Goal: Transaction & Acquisition: Purchase product/service

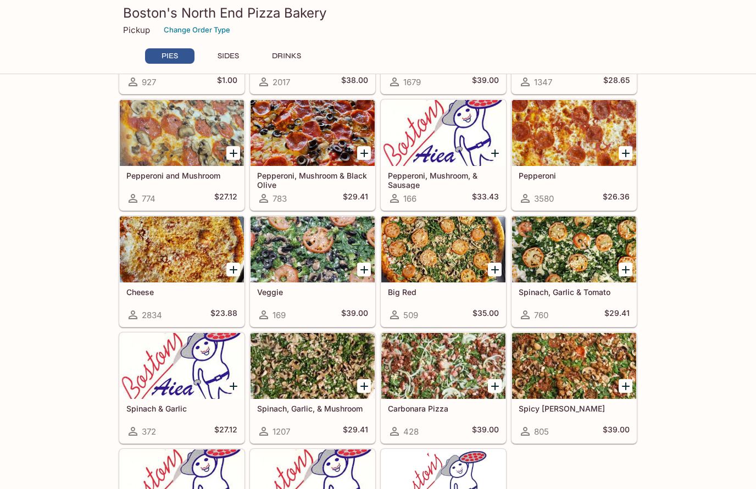
scroll to position [111, 0]
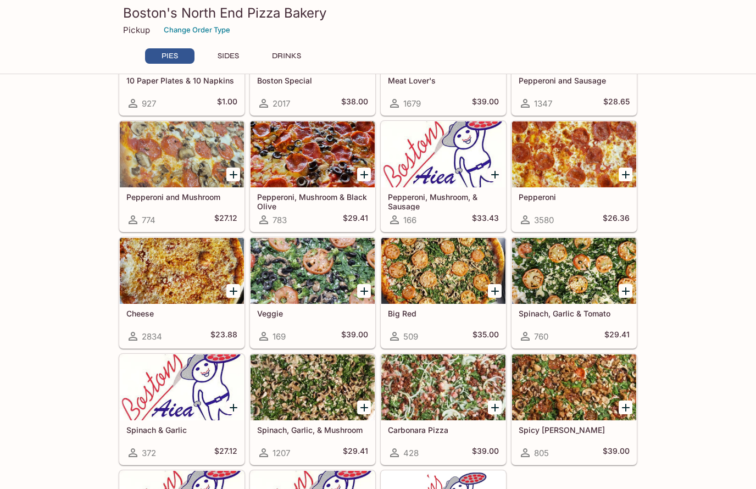
click at [594, 377] on div at bounding box center [574, 387] width 124 height 66
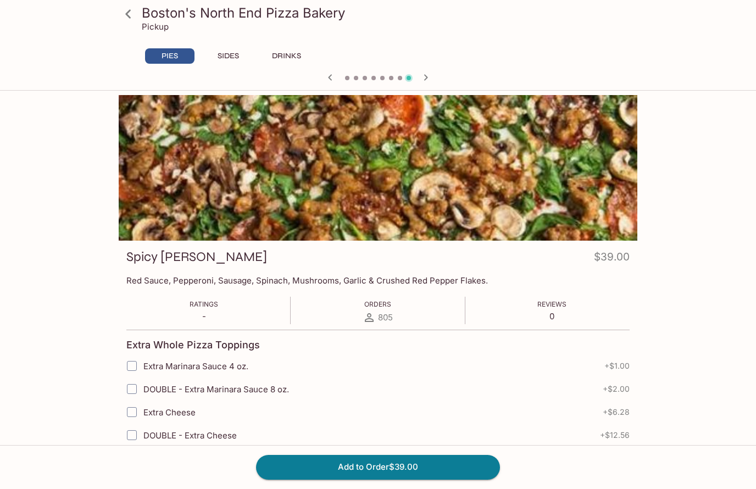
click at [470, 458] on button "Add to Order $39.00" at bounding box center [378, 467] width 244 height 24
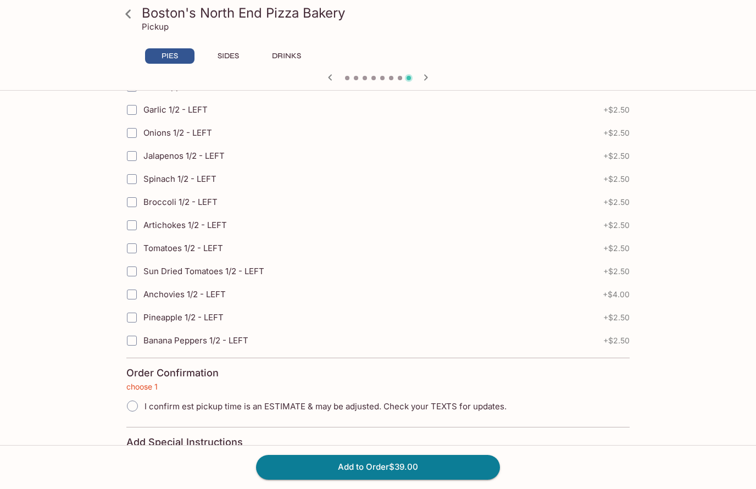
scroll to position [2465, 0]
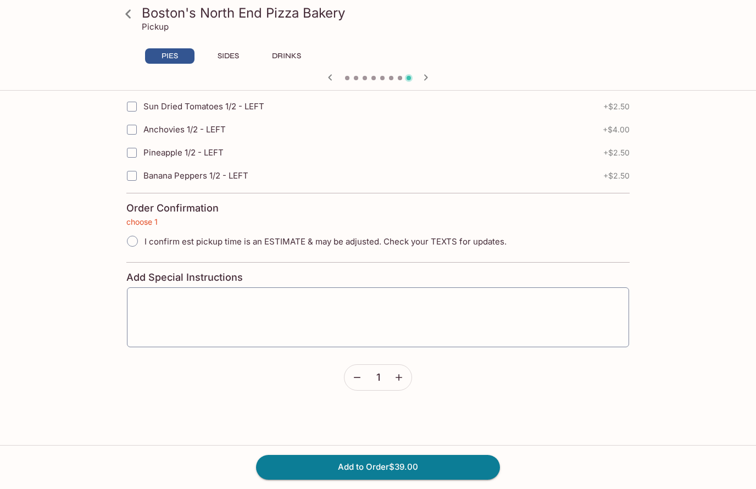
click at [453, 467] on button "Add to Order $39.00" at bounding box center [378, 467] width 244 height 24
click at [149, 302] on textarea at bounding box center [378, 318] width 487 height 42
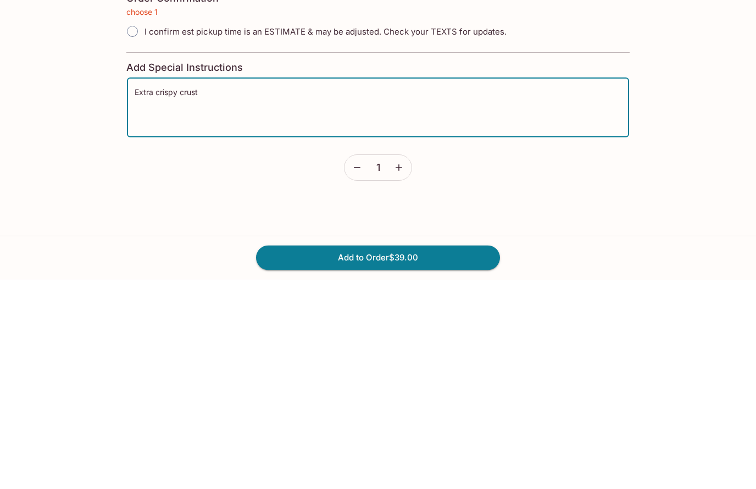
scroll to position [2675, 0]
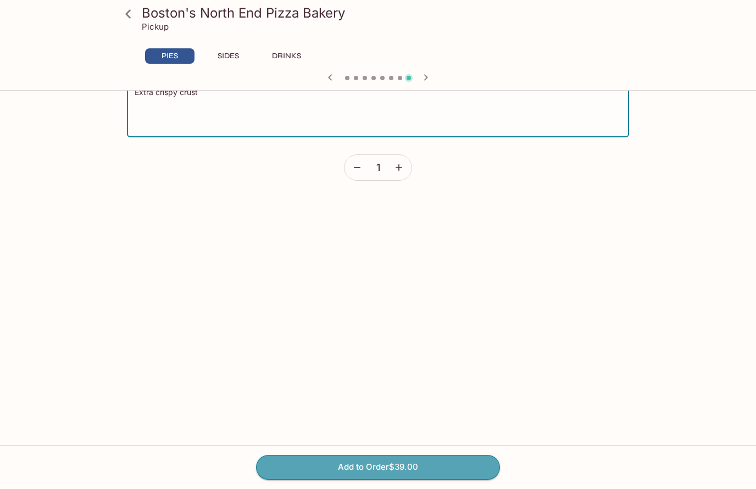
type textarea "Extra crispy crust"
click at [454, 465] on button "Add to Order $39.00" at bounding box center [378, 467] width 244 height 24
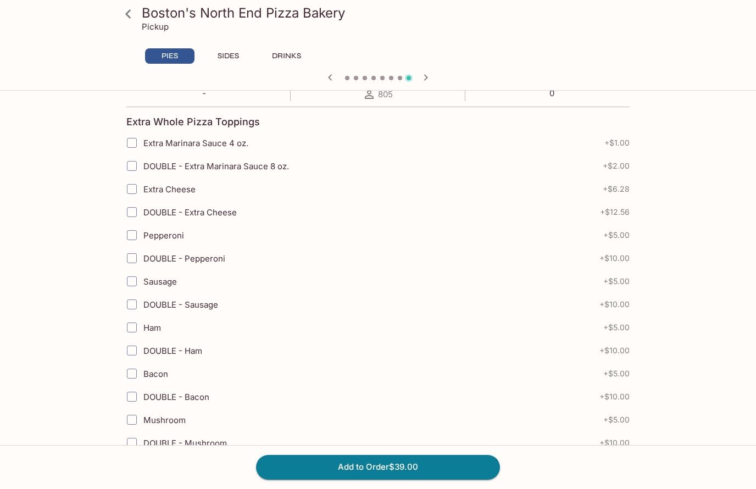
scroll to position [0, 0]
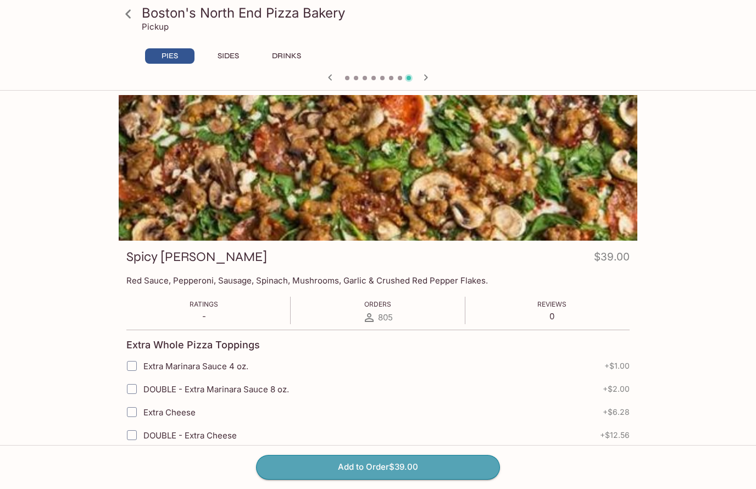
click at [421, 461] on button "Add to Order $39.00" at bounding box center [378, 467] width 244 height 24
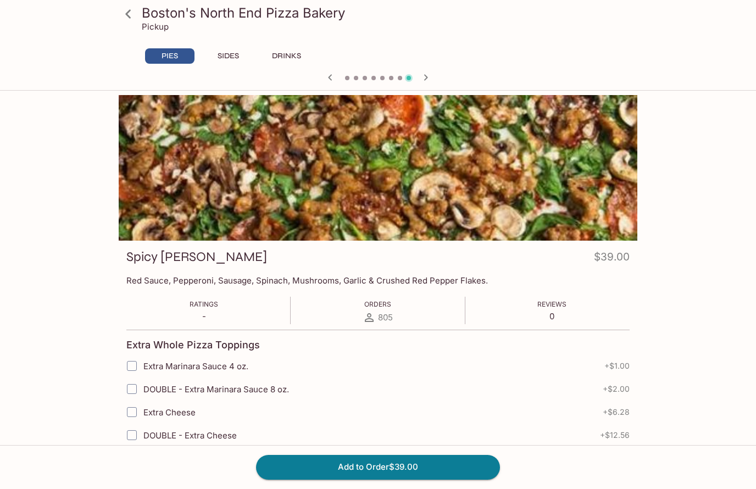
click at [419, 466] on button "Add to Order $39.00" at bounding box center [378, 467] width 244 height 24
click at [593, 203] on div at bounding box center [378, 168] width 518 height 146
click at [590, 221] on div at bounding box center [378, 168] width 518 height 146
click at [431, 63] on div "PIES SIDES DRINKS" at bounding box center [378, 55] width 475 height 15
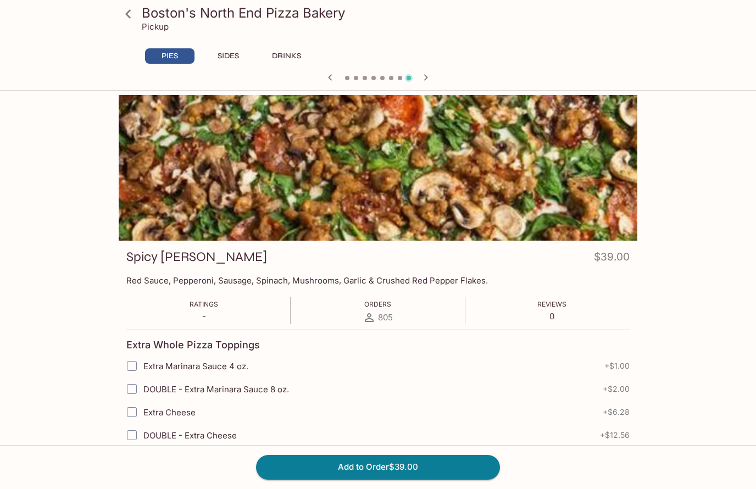
click at [421, 83] on icon "button" at bounding box center [425, 77] width 13 height 13
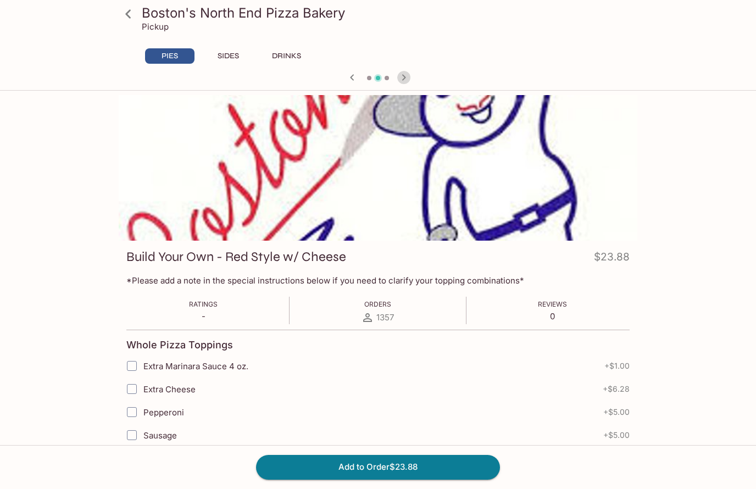
click at [406, 76] on icon "button" at bounding box center [403, 77] width 13 height 13
click at [130, 18] on icon at bounding box center [127, 13] width 5 height 9
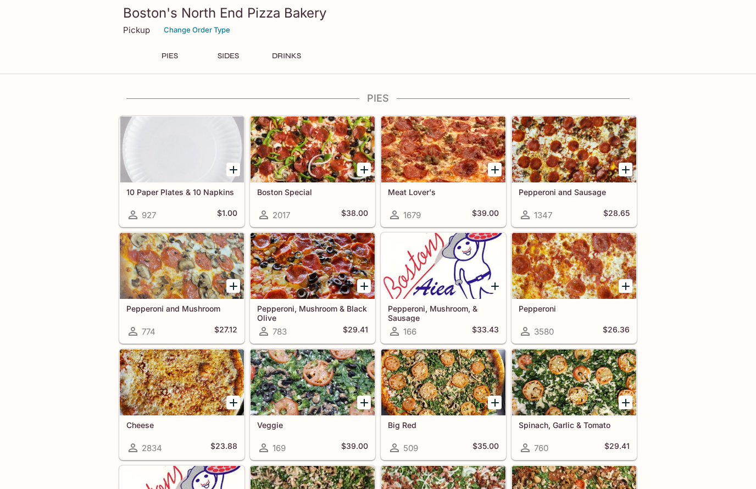
click at [142, 32] on p "Pickup" at bounding box center [136, 30] width 27 height 10
click at [141, 25] on p "Pickup" at bounding box center [136, 30] width 27 height 10
click at [141, 24] on div "Pickup Change Order Type" at bounding box center [378, 29] width 510 height 17
click at [149, 19] on h3 "Boston's North End Pizza Bakery" at bounding box center [378, 12] width 510 height 17
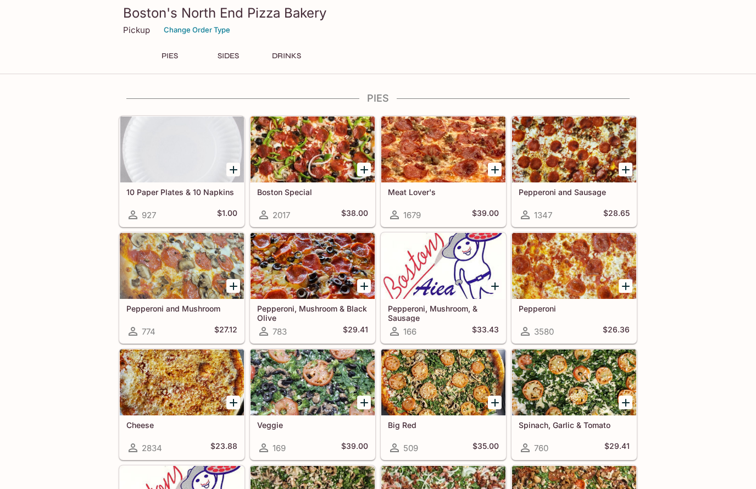
click at [137, 19] on h3 "Boston's North End Pizza Bakery" at bounding box center [378, 12] width 510 height 17
click at [136, 19] on h3 "Boston's North End Pizza Bakery" at bounding box center [378, 12] width 510 height 17
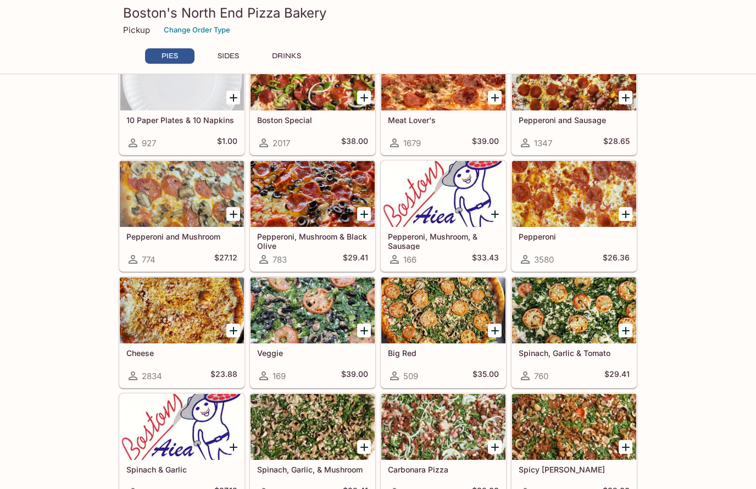
scroll to position [74, 0]
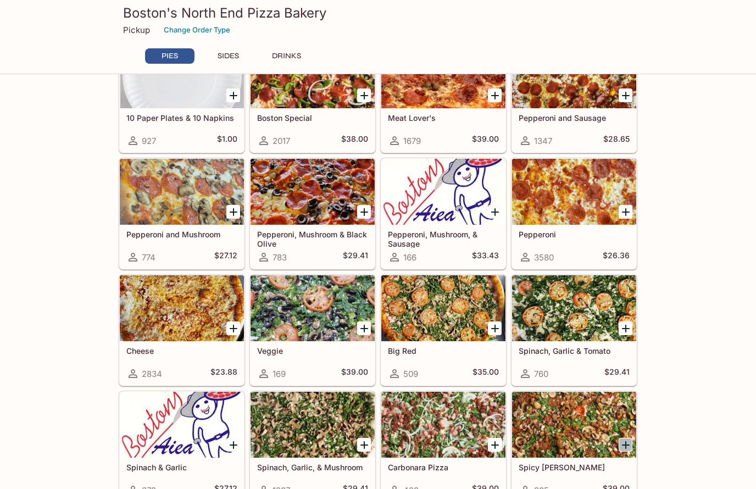
click at [626, 442] on icon "Add Spicy Jenny" at bounding box center [626, 445] width 8 height 8
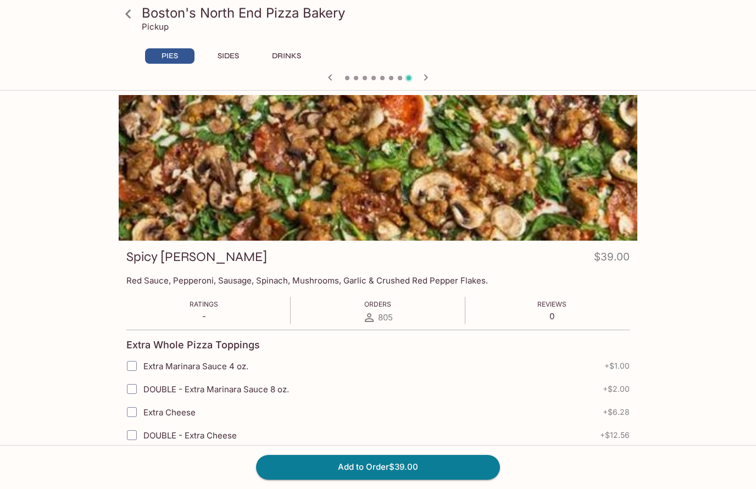
click at [462, 479] on button "Add to Order $39.00" at bounding box center [378, 467] width 244 height 24
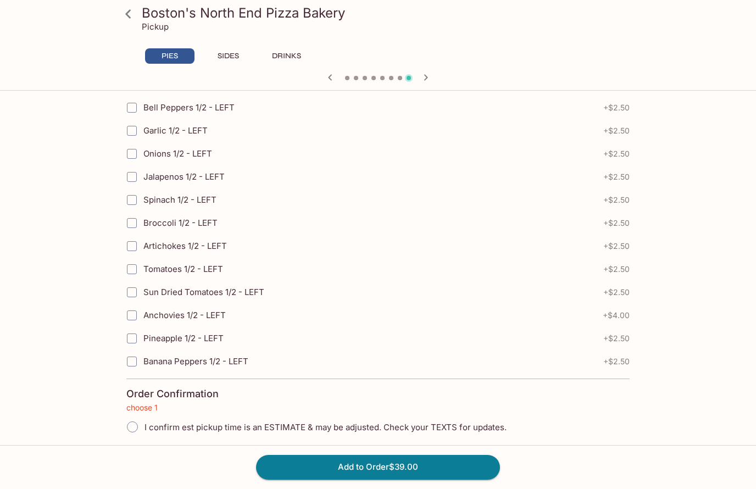
scroll to position [2443, 0]
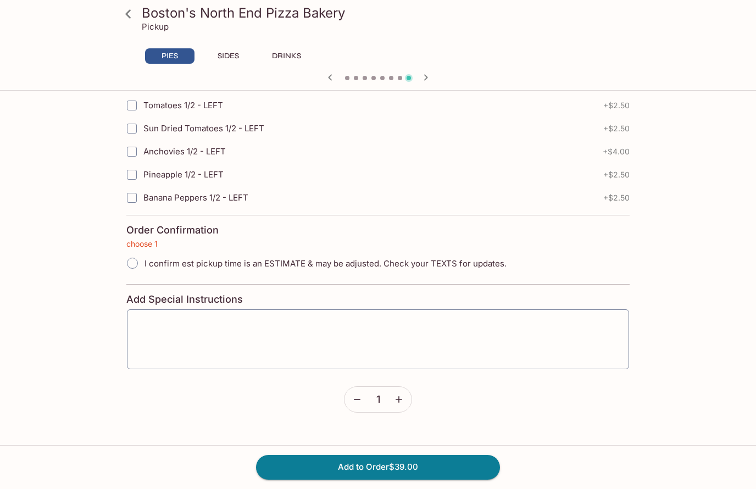
click at [192, 325] on textarea at bounding box center [378, 340] width 487 height 42
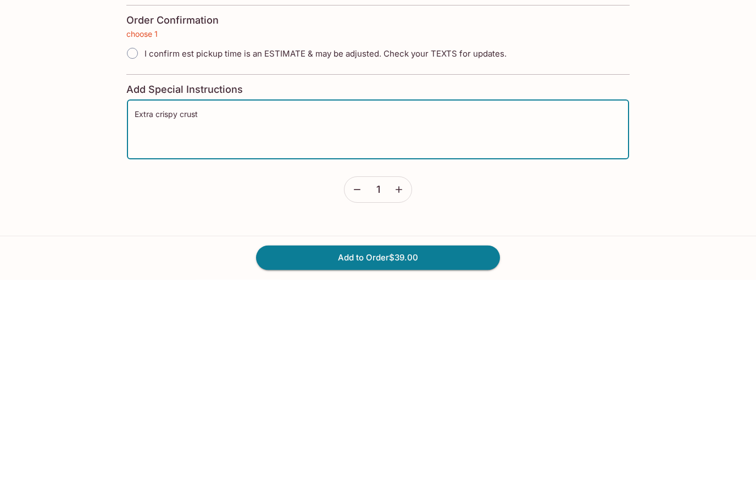
type textarea "Extra crispy crust"
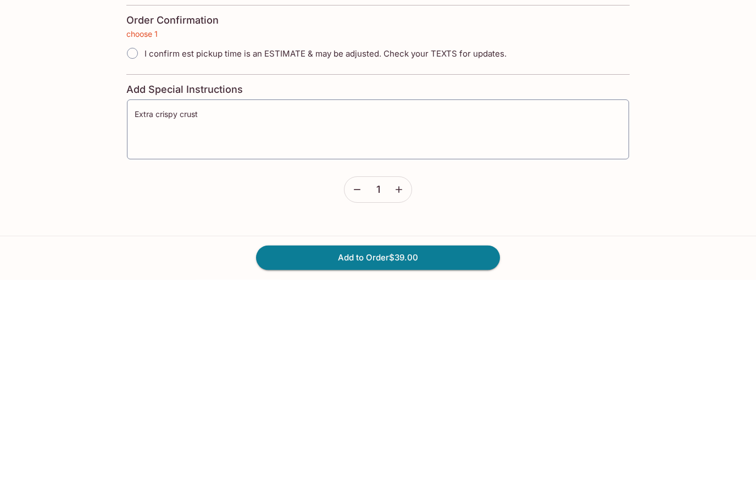
scroll to position [2653, 0]
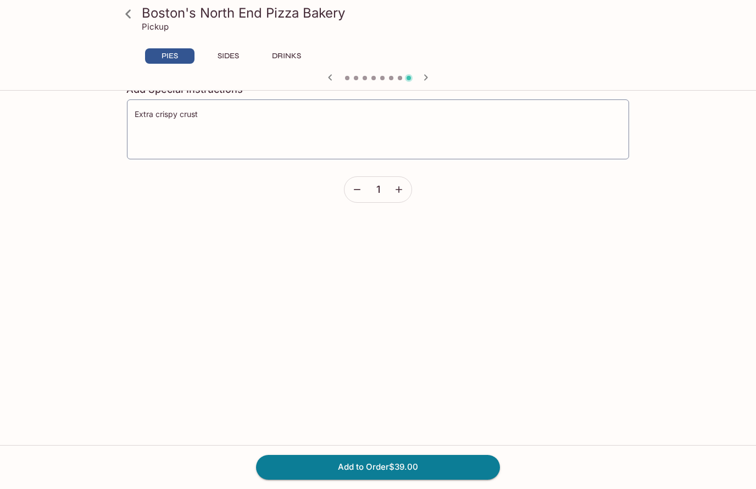
click at [442, 479] on button "Add to Order $39.00" at bounding box center [378, 467] width 244 height 24
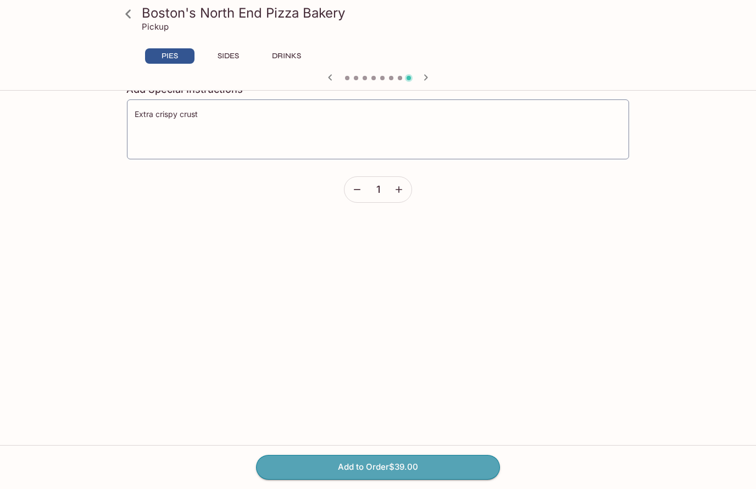
click at [375, 479] on button "Add to Order $39.00" at bounding box center [378, 467] width 244 height 24
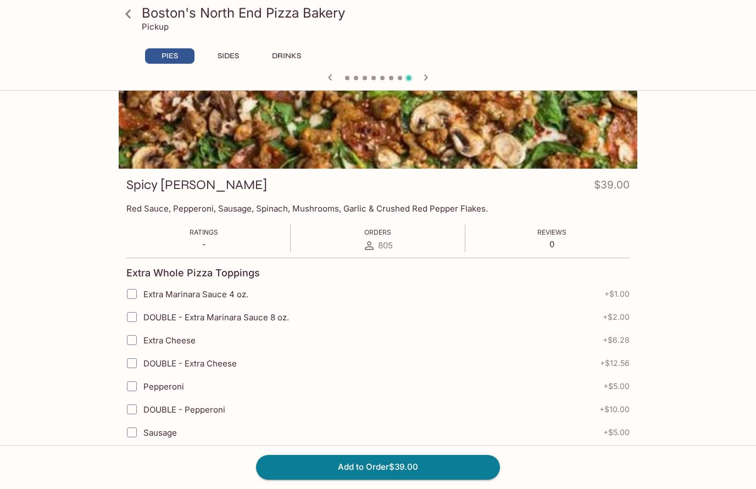
scroll to position [0, 0]
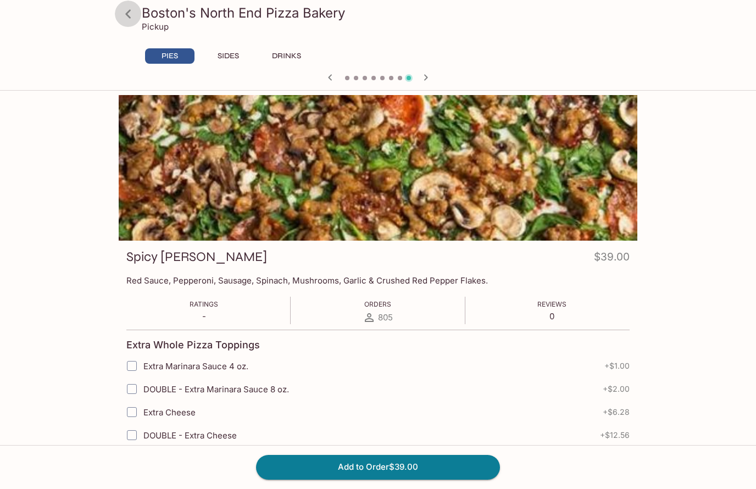
click at [132, 7] on icon at bounding box center [128, 13] width 19 height 19
